Goal: Task Accomplishment & Management: Complete application form

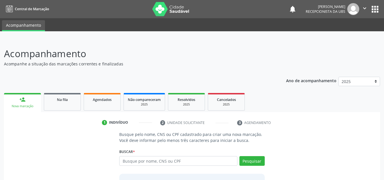
scroll to position [47, 0]
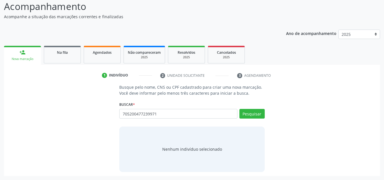
type input "705200477239971"
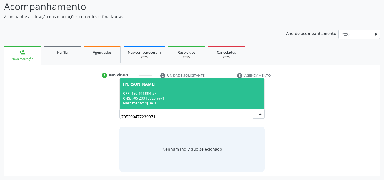
click at [239, 95] on div "CPF: 186.494.994-57" at bounding box center [192, 93] width 138 height 5
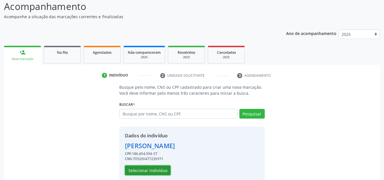
click at [156, 168] on button "Selecionar indivíduo" at bounding box center [148, 171] width 46 height 10
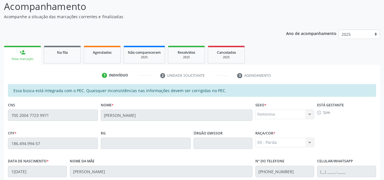
scroll to position [153, 0]
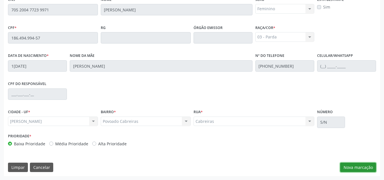
click at [368, 163] on button "Nova marcação" at bounding box center [358, 168] width 36 height 10
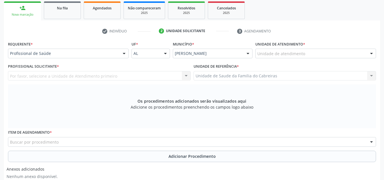
scroll to position [90, 0]
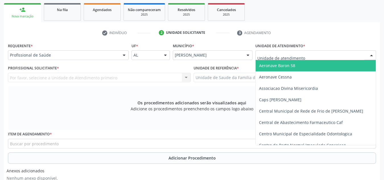
click at [311, 54] on div at bounding box center [315, 55] width 121 height 10
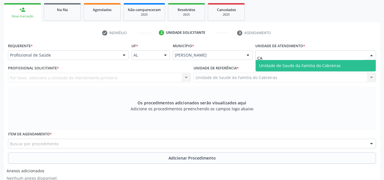
type input "CAB"
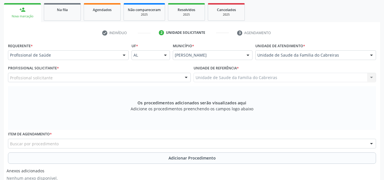
click at [169, 75] on div "Profissional solicitante" at bounding box center [99, 78] width 183 height 10
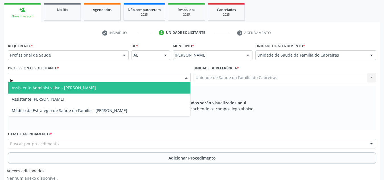
type input "let"
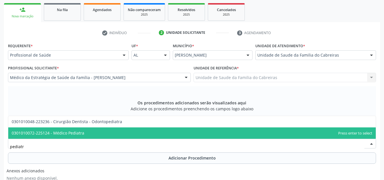
type input "pediatra"
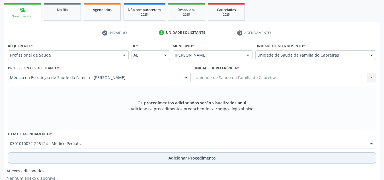
click at [134, 162] on button "Adicionar Procedimento" at bounding box center [192, 158] width 368 height 11
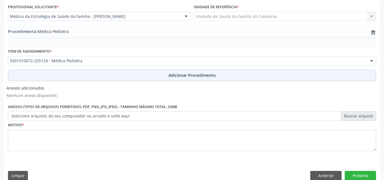
scroll to position [152, 0]
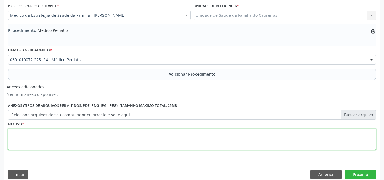
click at [139, 142] on textarea at bounding box center [192, 140] width 368 height 22
type textarea "Dermatite"
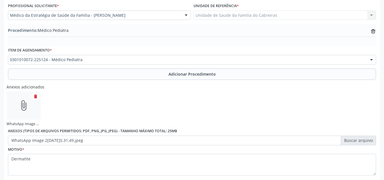
scroll to position [185, 0]
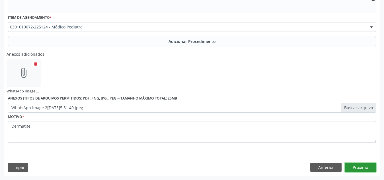
click at [364, 166] on button "Próximo" at bounding box center [360, 168] width 31 height 10
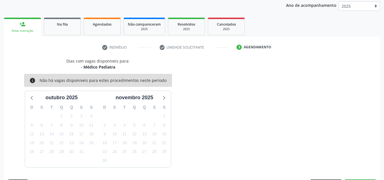
scroll to position [92, 0]
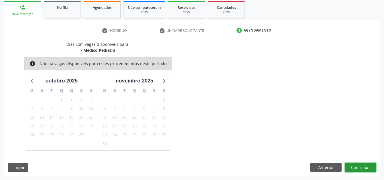
click at [364, 166] on button "Confirmar" at bounding box center [360, 168] width 31 height 10
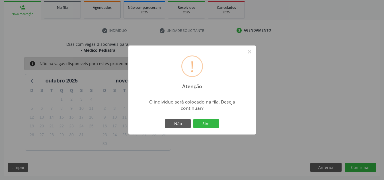
click at [193, 119] on button "Sim" at bounding box center [206, 124] width 26 height 10
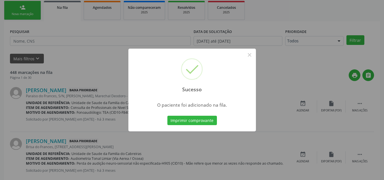
scroll to position [16, 0]
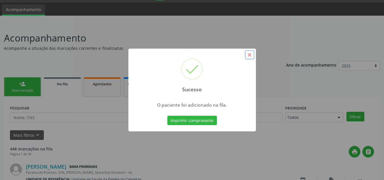
click at [251, 57] on button "×" at bounding box center [250, 55] width 10 height 10
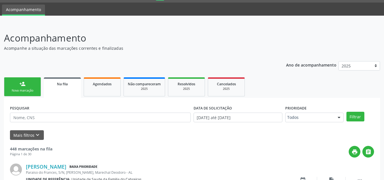
click at [30, 90] on div "Nova marcação" at bounding box center [22, 90] width 28 height 4
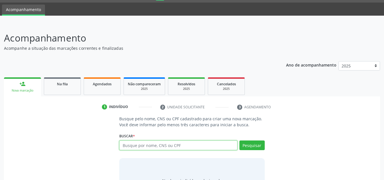
click at [160, 144] on input "text" at bounding box center [178, 146] width 118 height 10
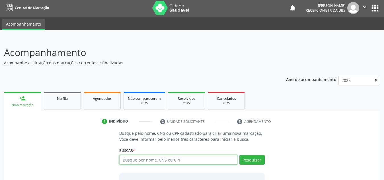
scroll to position [0, 0]
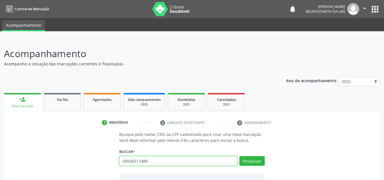
type input "09606517489"
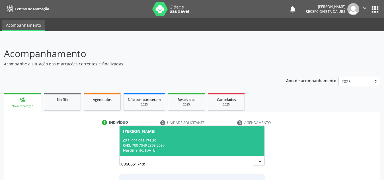
click at [160, 144] on div "CNS: 700 7049 2393 2080" at bounding box center [192, 145] width 138 height 5
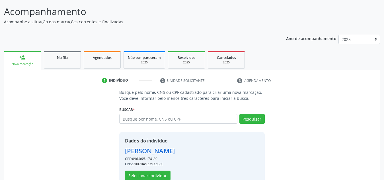
scroll to position [42, 0]
click at [154, 171] on button "Selecionar indivíduo" at bounding box center [148, 175] width 46 height 10
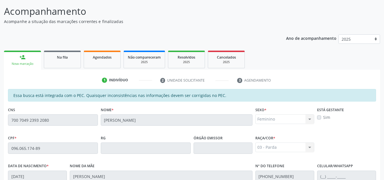
scroll to position [153, 0]
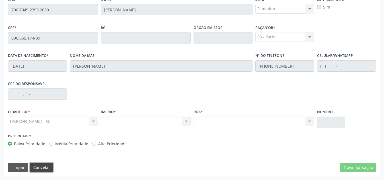
click at [38, 165] on button "Cancelar" at bounding box center [41, 168] width 23 height 10
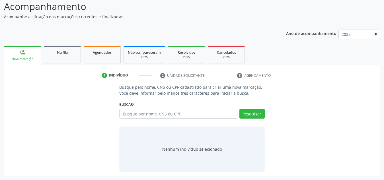
scroll to position [47, 0]
click at [135, 114] on input "text" at bounding box center [178, 114] width 118 height 10
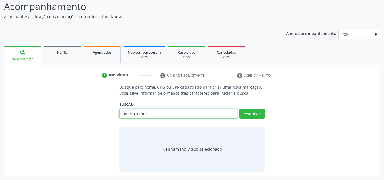
type input "08840611401"
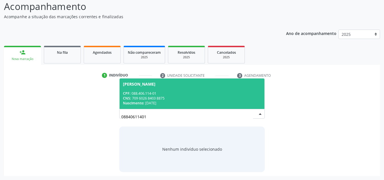
click at [166, 104] on div "Nascimento: 0[DATE]" at bounding box center [192, 103] width 138 height 5
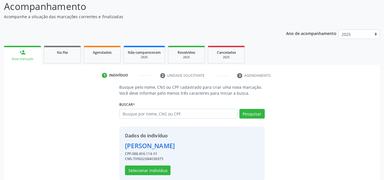
scroll to position [56, 0]
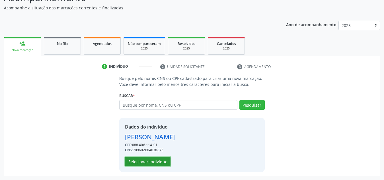
click at [148, 162] on button "Selecionar indivíduo" at bounding box center [148, 162] width 46 height 10
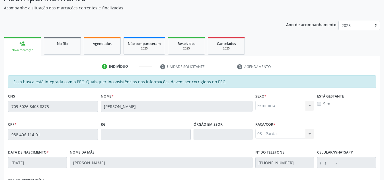
scroll to position [153, 0]
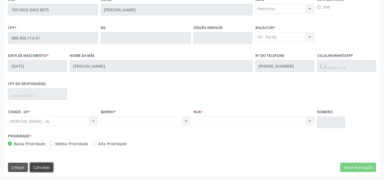
click at [46, 167] on button "Cancelar" at bounding box center [41, 168] width 23 height 10
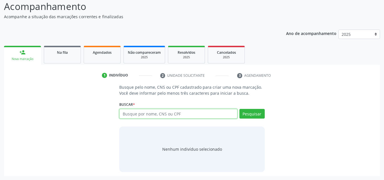
click at [134, 114] on input "text" at bounding box center [178, 114] width 118 height 10
type input "708205123629740"
click at [210, 99] on div "Busque pelo nome, CNS ou CPF cadastrado para criar uma nova marcação. Você deve…" at bounding box center [191, 128] width 153 height 88
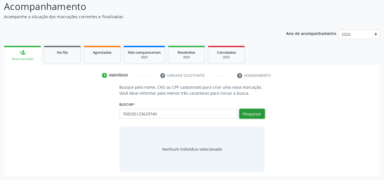
click at [250, 115] on button "Pesquisar" at bounding box center [251, 114] width 25 height 10
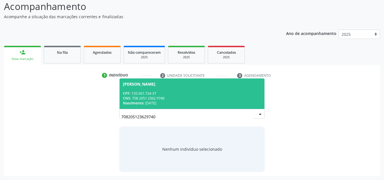
click at [186, 98] on div "CNS: 708 2051 2362 9740" at bounding box center [192, 98] width 138 height 5
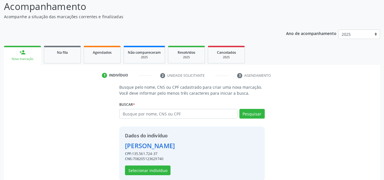
scroll to position [56, 0]
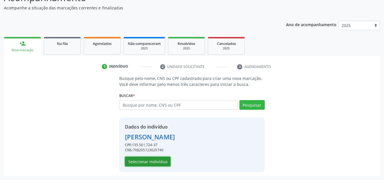
click at [155, 164] on button "Selecionar indivíduo" at bounding box center [148, 162] width 46 height 10
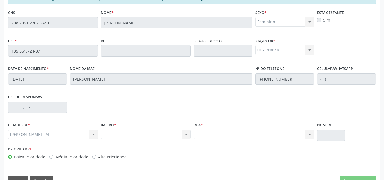
scroll to position [153, 0]
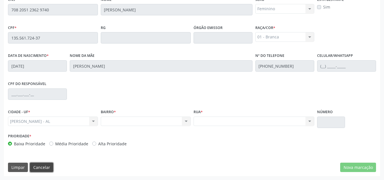
click at [46, 166] on button "Cancelar" at bounding box center [41, 168] width 23 height 10
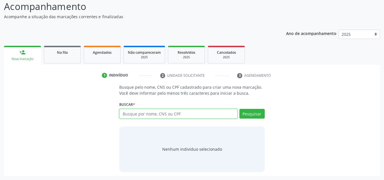
click at [131, 114] on input "text" at bounding box center [178, 114] width 118 height 10
type input "702906559594079"
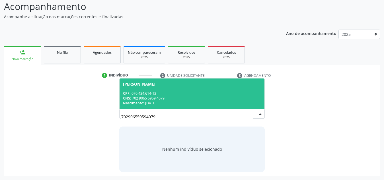
click at [161, 87] on span "[PERSON_NAME] CPF: 070.434.614-13 CNS: 702 9065 5959 4079 Nascimento: 0[DATE]" at bounding box center [192, 94] width 145 height 30
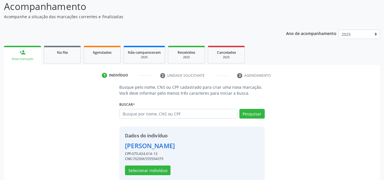
scroll to position [56, 0]
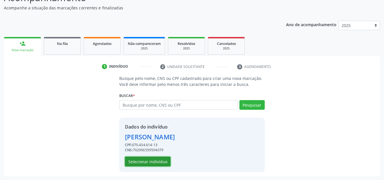
click at [141, 163] on button "Selecionar indivíduo" at bounding box center [148, 162] width 46 height 10
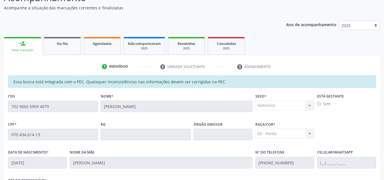
scroll to position [153, 0]
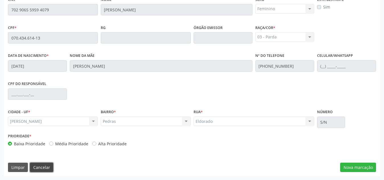
click at [34, 167] on button "Cancelar" at bounding box center [41, 168] width 23 height 10
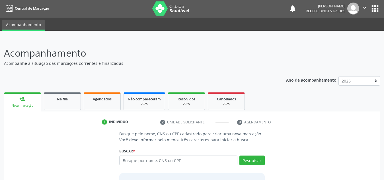
scroll to position [0, 0]
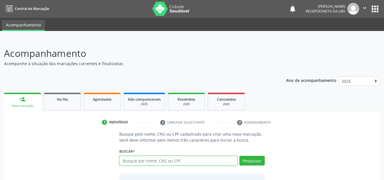
click at [156, 165] on input "text" at bounding box center [178, 161] width 118 height 10
type input "1"
type input "898002708202687"
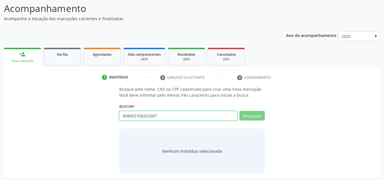
scroll to position [47, 0]
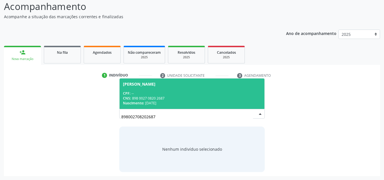
click at [176, 99] on div "CNS: 898 0027 0820 2687" at bounding box center [192, 98] width 138 height 5
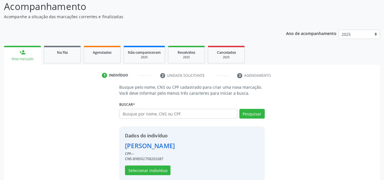
scroll to position [56, 0]
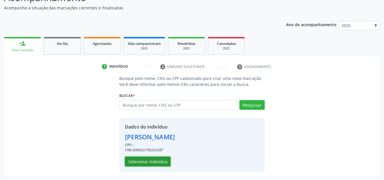
click at [150, 159] on button "Selecionar indivíduo" at bounding box center [148, 162] width 46 height 10
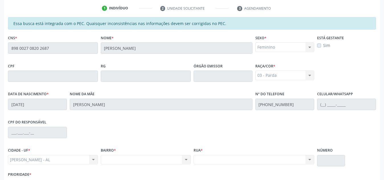
scroll to position [153, 0]
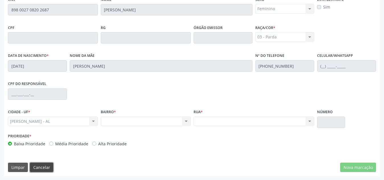
click at [40, 165] on button "Cancelar" at bounding box center [41, 168] width 23 height 10
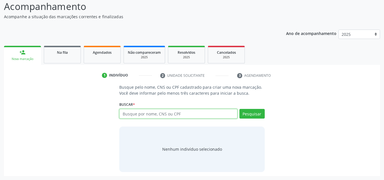
click at [139, 114] on input "text" at bounding box center [178, 114] width 118 height 10
paste input "705200477239971"
type input "705200477239971"
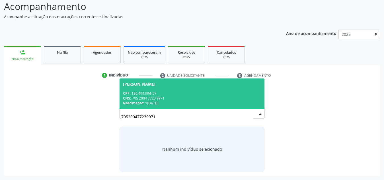
click at [173, 88] on span "[PERSON_NAME] CPF: 186.494.994-57 CNS: 705 2004 7723 9971 Nascimento: 1[DATE]" at bounding box center [192, 94] width 145 height 30
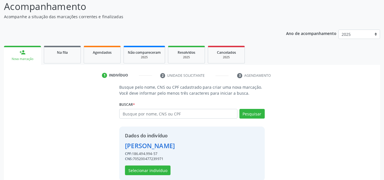
scroll to position [56, 0]
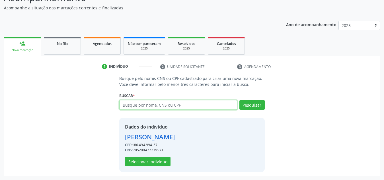
click at [146, 106] on input "text" at bounding box center [178, 105] width 118 height 10
paste input "14207849432"
type input "14207849432"
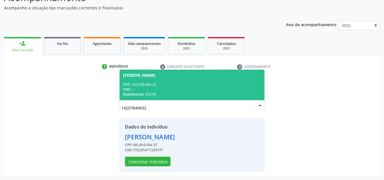
click at [158, 81] on span "[PERSON_NAME] CPF: 142.078.494-32 CNS: -- Nascimento: [DATE]" at bounding box center [192, 85] width 145 height 30
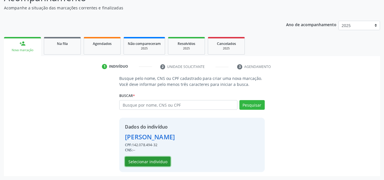
click at [145, 165] on button "Selecionar indivíduo" at bounding box center [148, 162] width 46 height 10
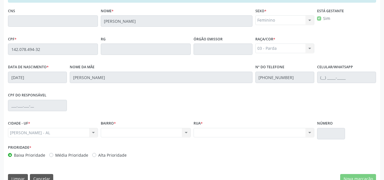
click at [145, 165] on div "Essa busca está integrada com o PEC. Quaisquer inconsistências nas informações …" at bounding box center [192, 88] width 376 height 197
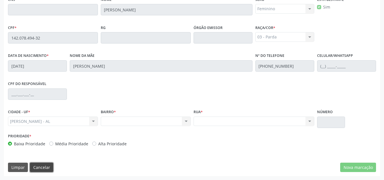
click at [41, 168] on button "Cancelar" at bounding box center [41, 168] width 23 height 10
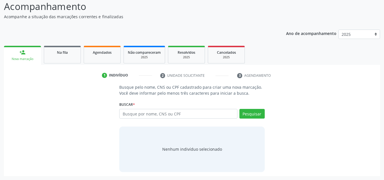
scroll to position [47, 0]
click at [158, 114] on input "text" at bounding box center [178, 114] width 118 height 10
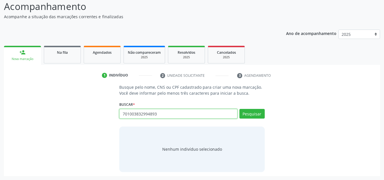
type input "701003832994893"
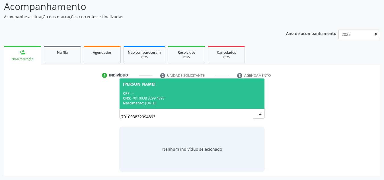
click at [166, 93] on div "CPF: --" at bounding box center [192, 93] width 138 height 5
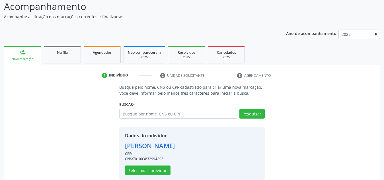
scroll to position [56, 0]
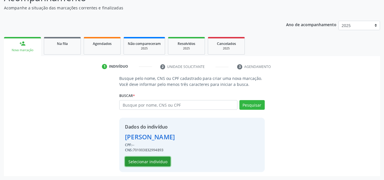
click at [154, 157] on button "Selecionar indivíduo" at bounding box center [148, 162] width 46 height 10
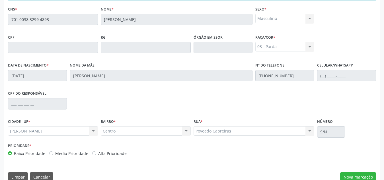
scroll to position [143, 0]
